Goal: Check status: Check status

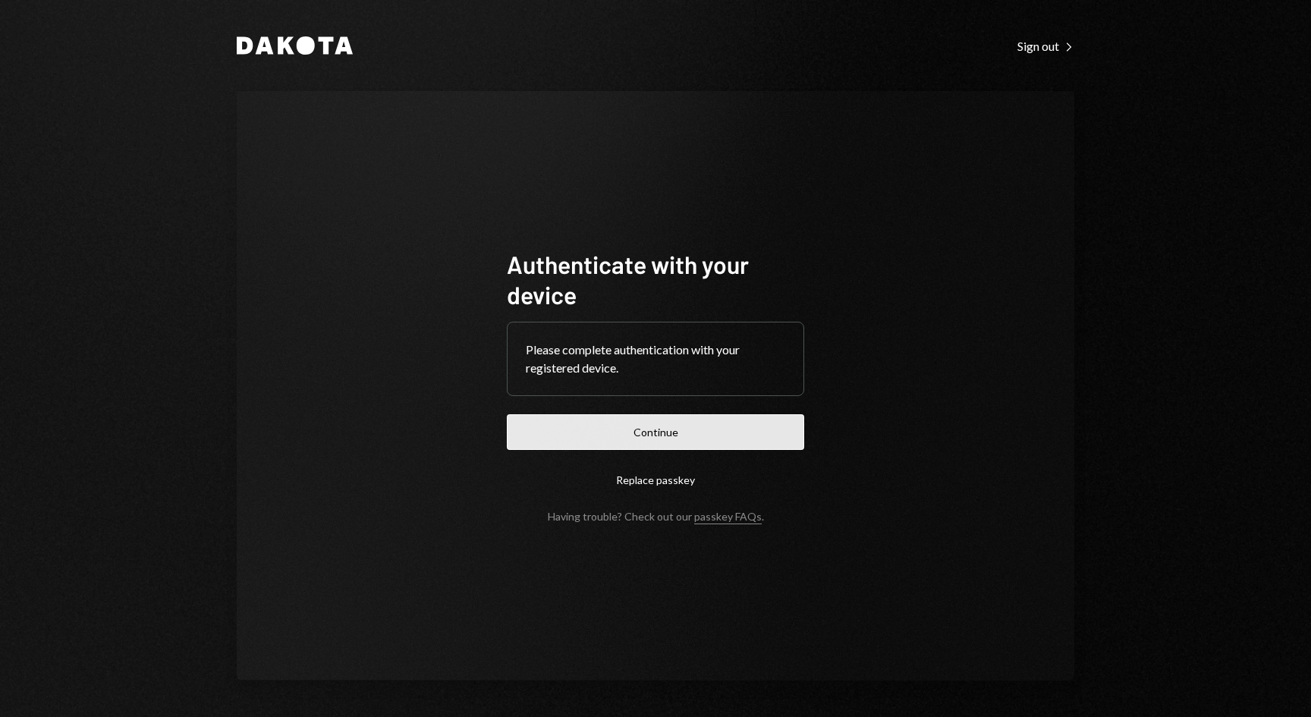
click at [586, 435] on button "Continue" at bounding box center [656, 432] width 298 height 36
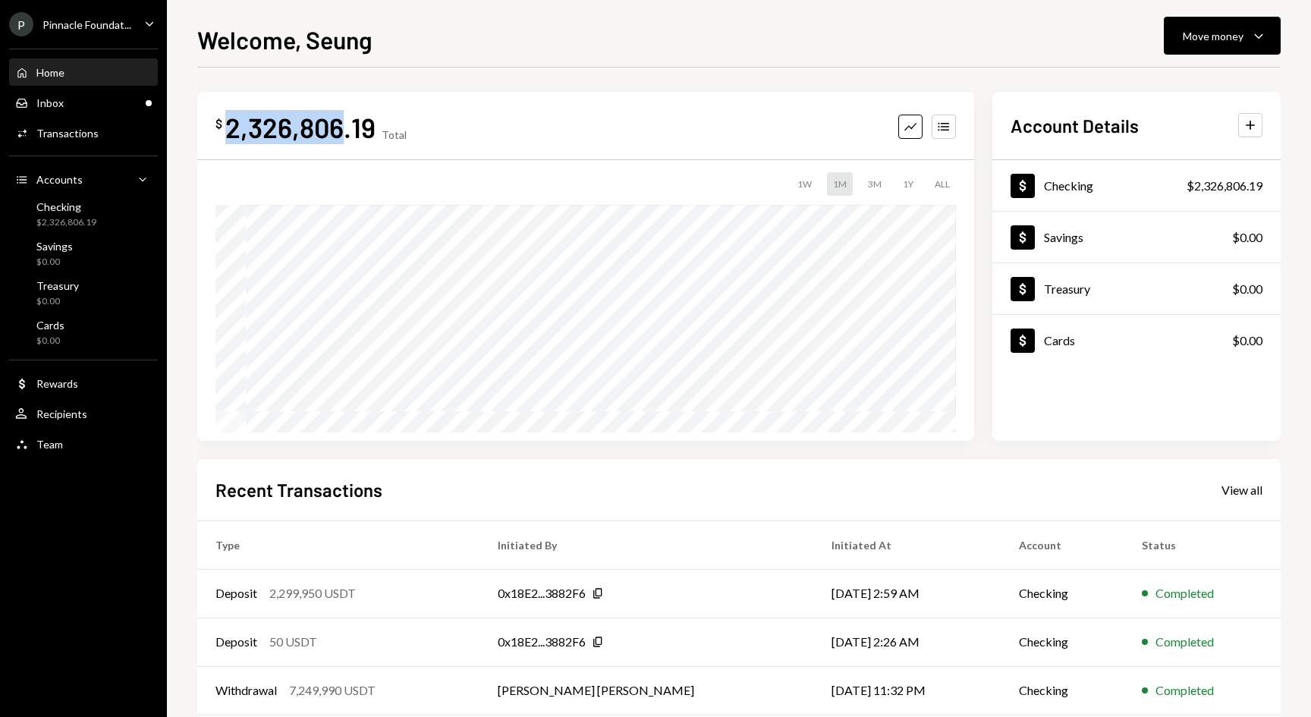
drag, startPoint x: 223, startPoint y: 119, endPoint x: 343, endPoint y: 125, distance: 120.1
click at [343, 125] on div "$ 2,326,806.19" at bounding box center [296, 127] width 160 height 34
click at [338, 128] on div "2,326,806.19" at bounding box center [300, 127] width 150 height 34
drag, startPoint x: 338, startPoint y: 128, endPoint x: 224, endPoint y: 128, distance: 114.6
click at [224, 128] on div "$ 2,326,806.19" at bounding box center [296, 127] width 160 height 34
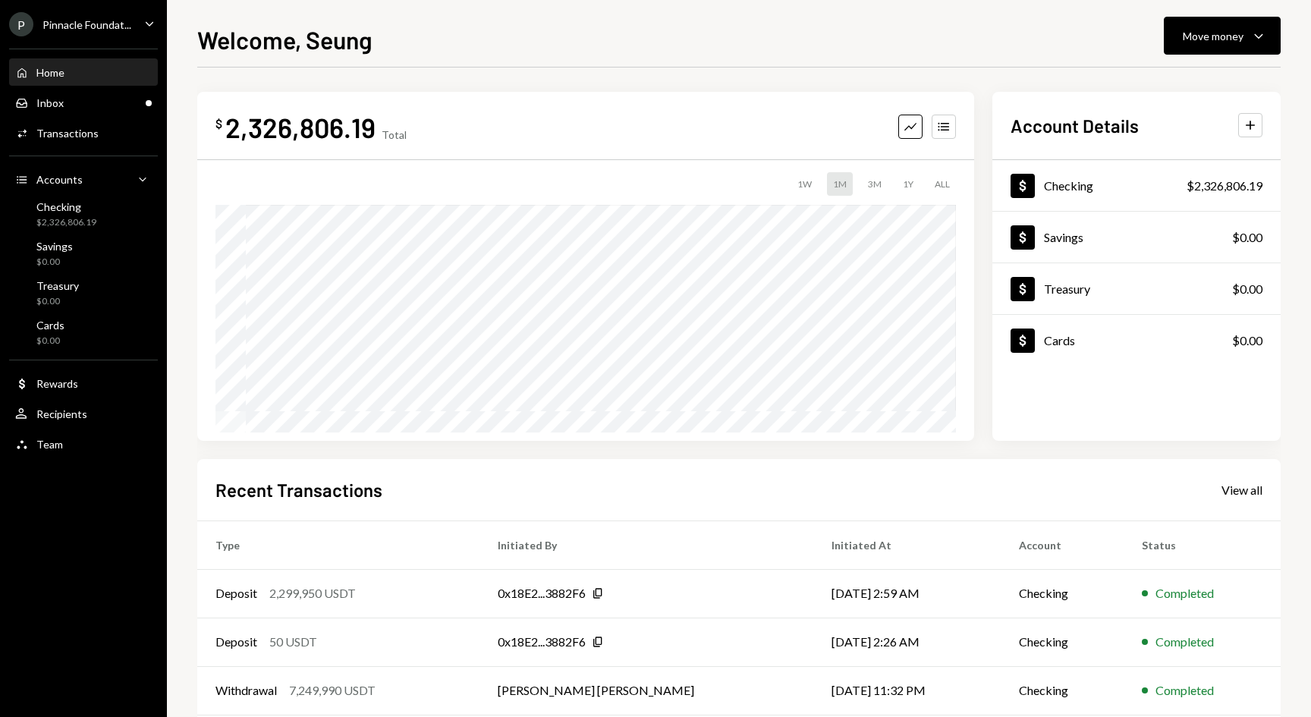
click at [236, 130] on div "2,326,806.19" at bounding box center [300, 127] width 150 height 34
drag, startPoint x: 224, startPoint y: 123, endPoint x: 351, endPoint y: 119, distance: 126.8
click at [348, 119] on div "$ 2,326,806.19" at bounding box center [296, 127] width 160 height 34
click at [412, 110] on div "$ 2,326,806.19 Total Graph Accounts" at bounding box center [586, 127] width 741 height 34
click at [1261, 38] on icon "Caret Down" at bounding box center [1259, 36] width 18 height 18
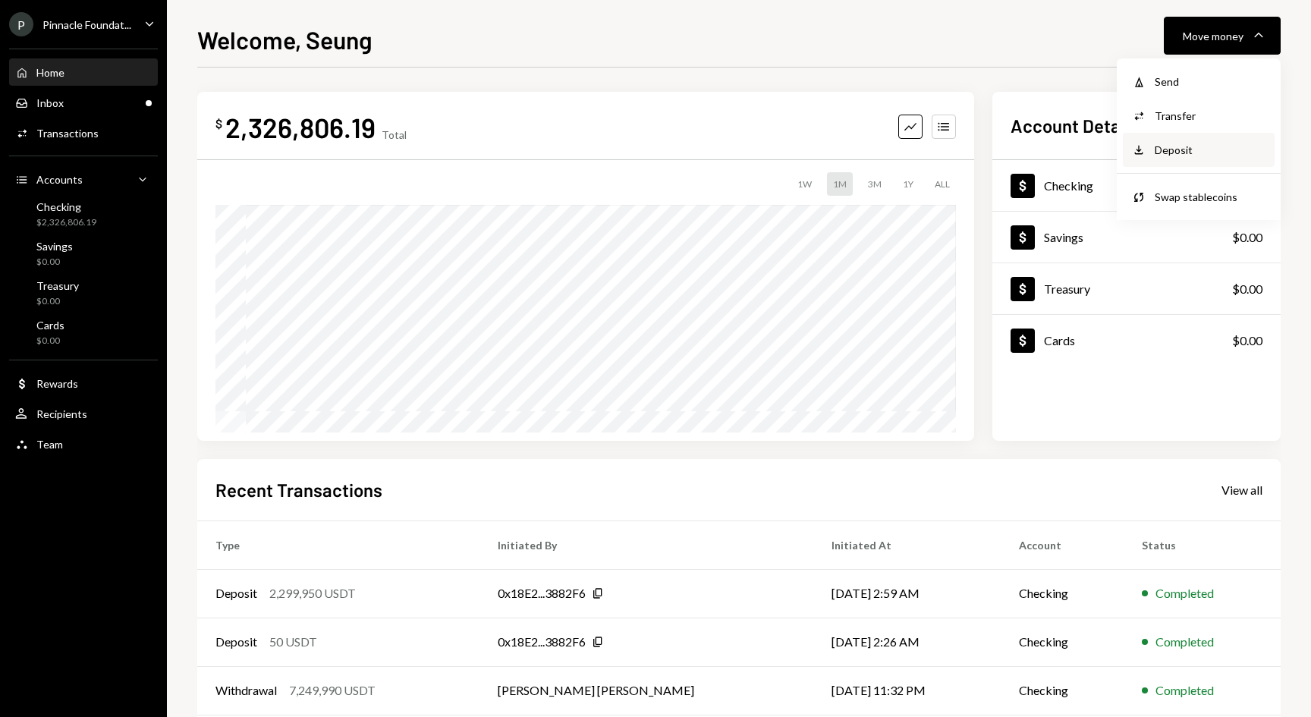
click at [1182, 147] on div "Deposit" at bounding box center [1210, 150] width 111 height 16
